Goal: Task Accomplishment & Management: Use online tool/utility

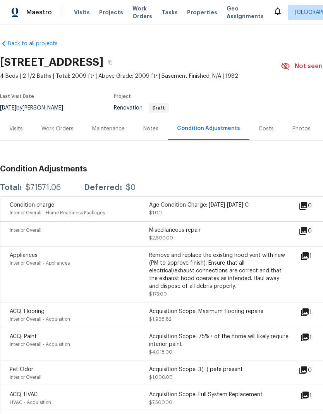
click at [59, 132] on div "Work Orders" at bounding box center [57, 129] width 32 height 8
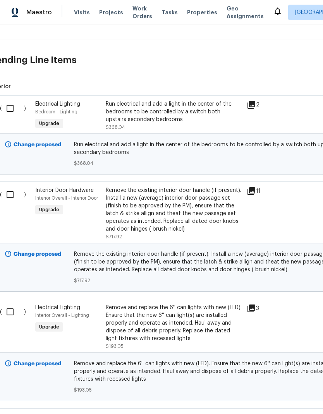
scroll to position [168, 10]
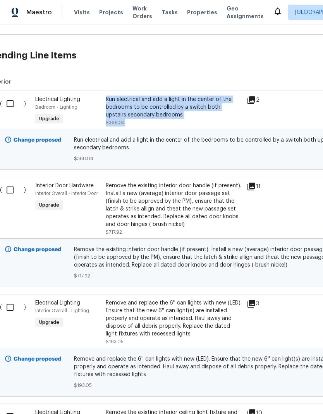
copy div "Run electrical and add a light in the center of the bedrooms to be controlled b…"
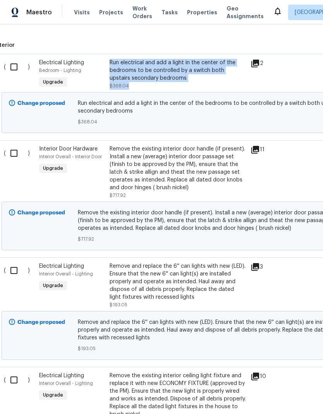
scroll to position [205, 6]
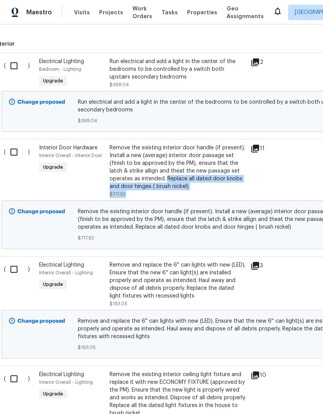
copy div "Replace all dated door knobs and door hinges ( brush nickel) $717.92"
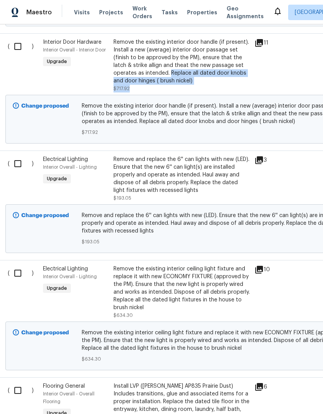
scroll to position [319, 3]
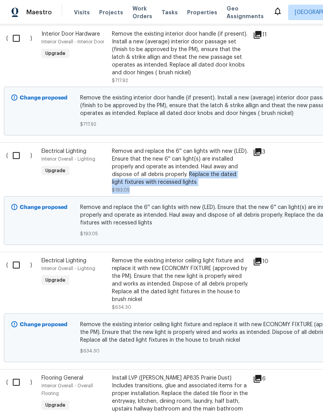
copy div "Replace the dated light fixtures with recessed lights $193.05"
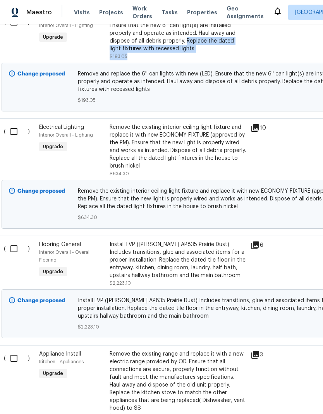
scroll to position [457, 7]
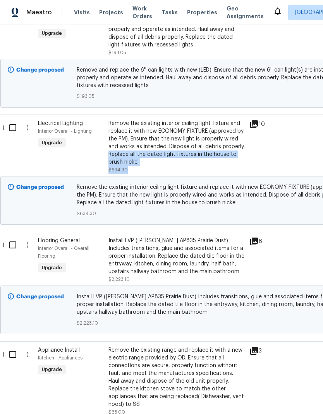
copy div "Replace all the dated light fixtures in the house to brush nickel $634.30"
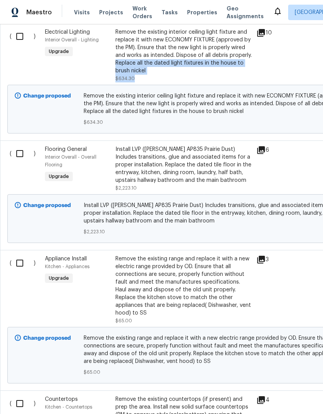
scroll to position [548, 0]
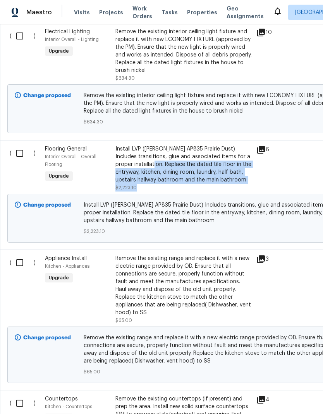
copy div "Replace the dated tile floor in the entryway, kitchen, dining room, laundry, ha…"
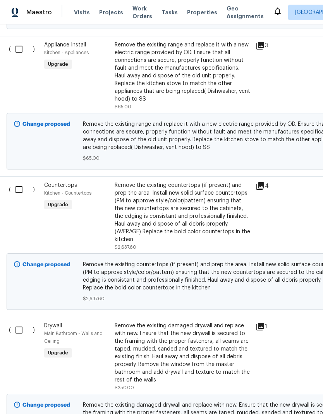
scroll to position [762, 1]
click at [226, 77] on div "Remove the existing range and replace it with a new electric range provided by …" at bounding box center [183, 72] width 136 height 62
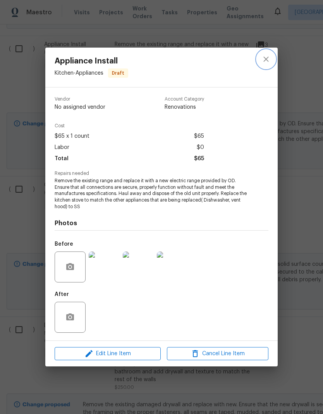
click at [266, 60] on icon "close" at bounding box center [265, 59] width 9 height 9
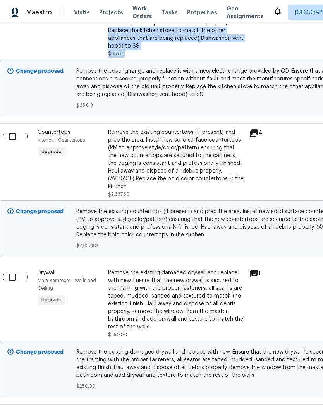
scroll to position [815, 8]
